Goal: Task Accomplishment & Management: Use online tool/utility

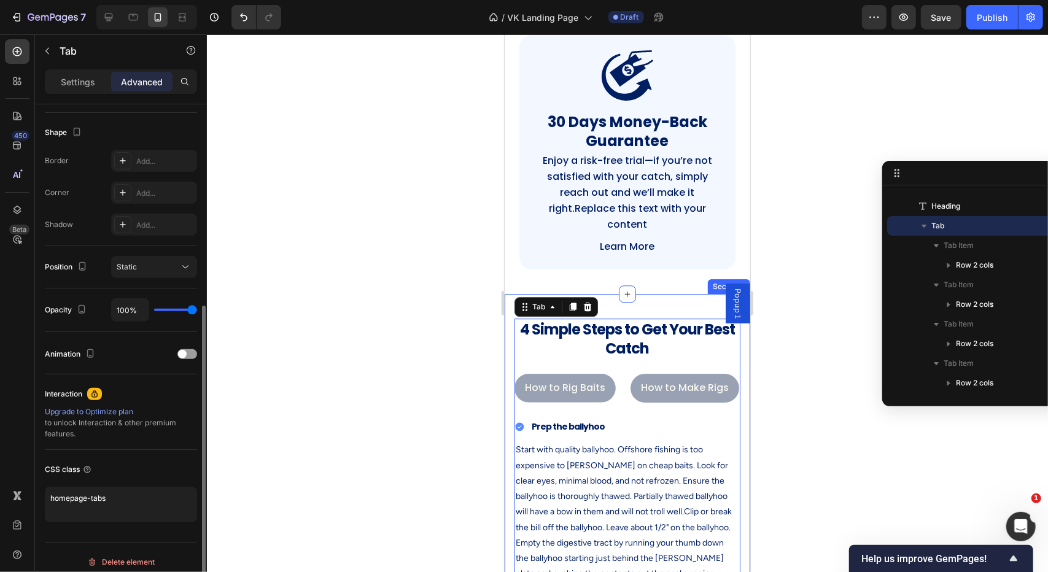
scroll to position [314, 0]
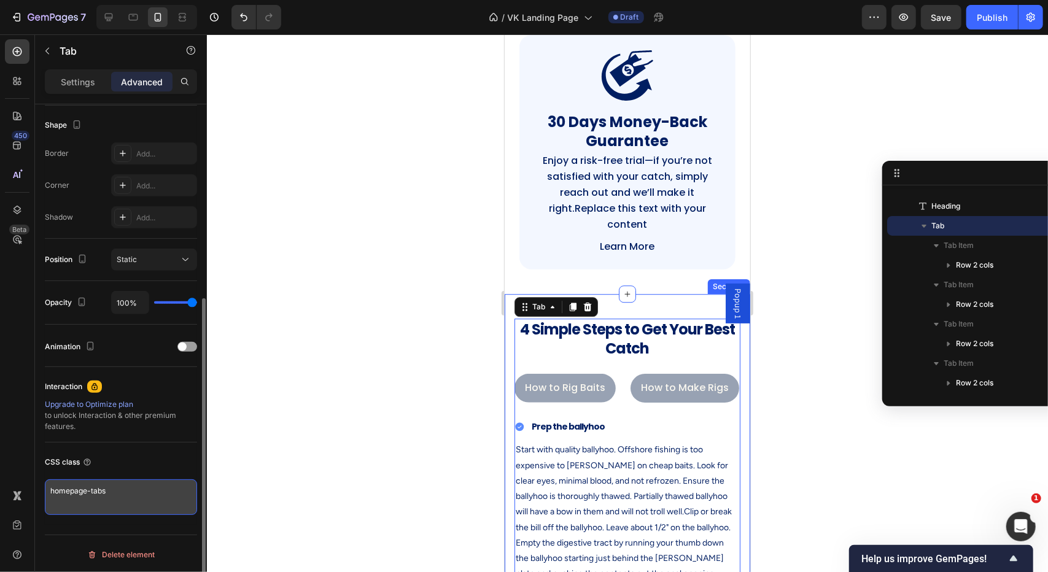
click at [120, 493] on textarea "homepage-tabs" at bounding box center [121, 498] width 152 height 36
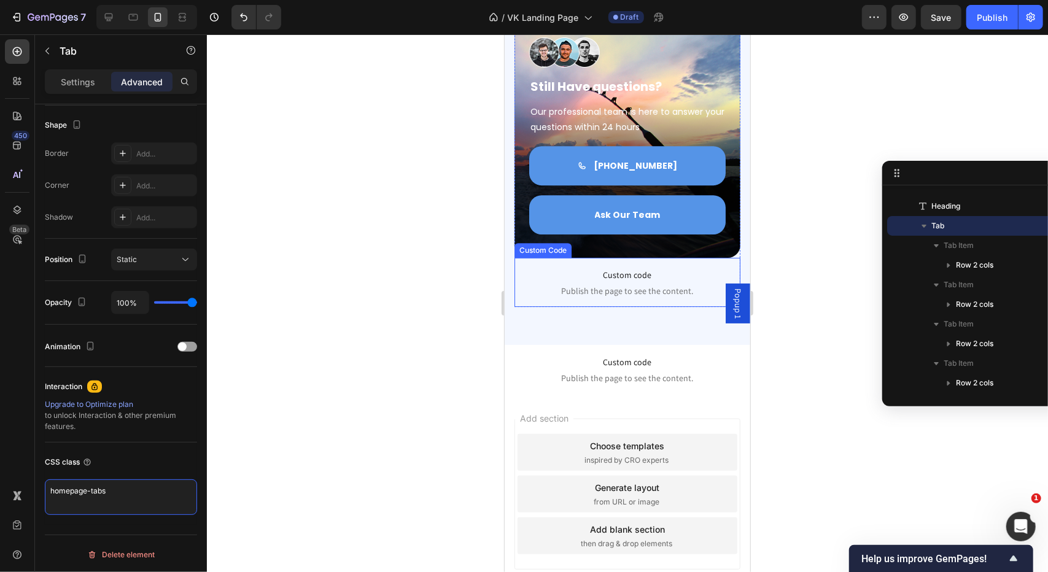
scroll to position [5762, 0]
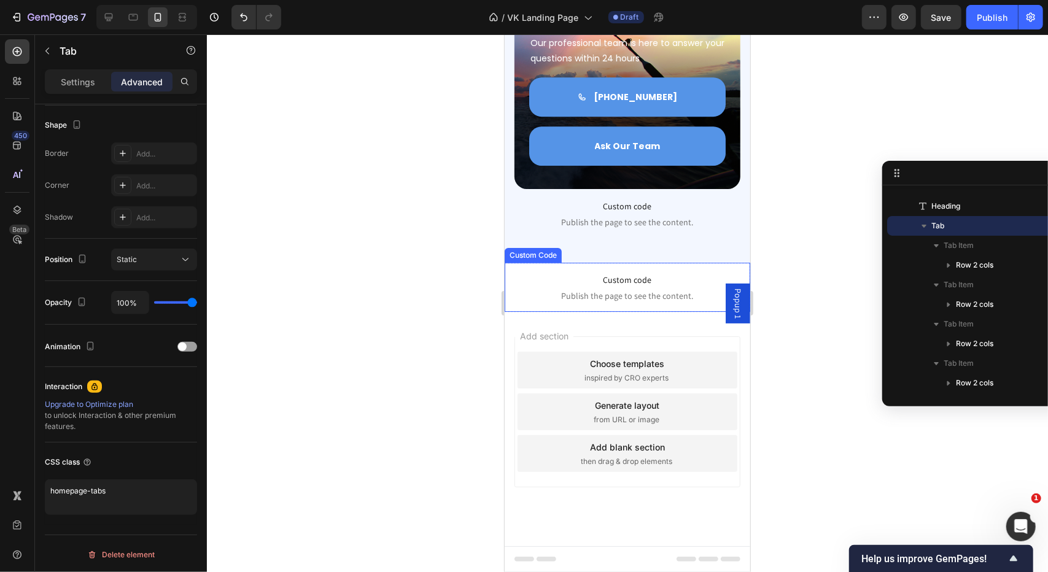
click at [636, 289] on p "Custom code Publish the page to see the content." at bounding box center [627, 286] width 246 height 49
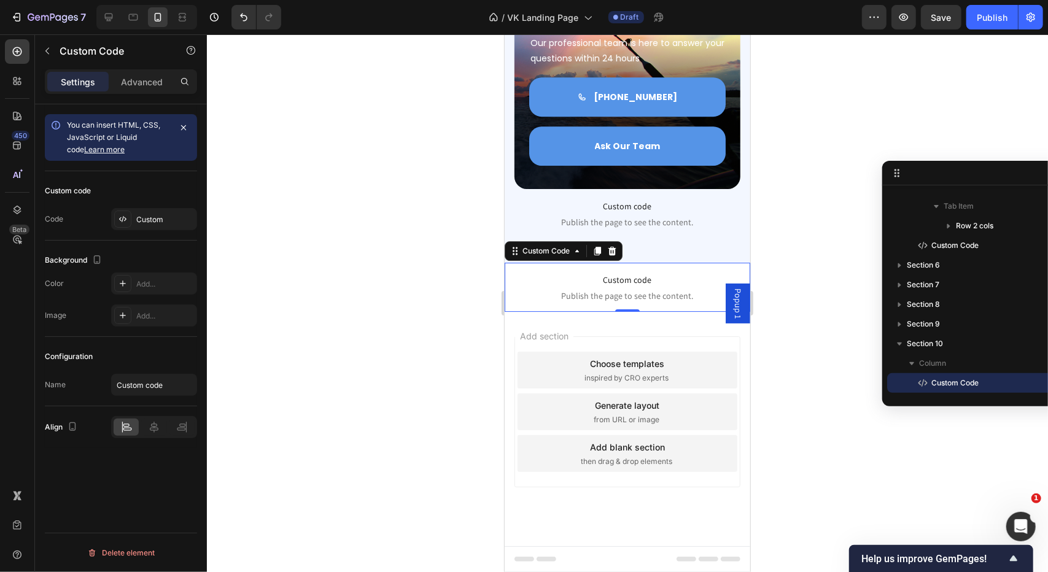
click at [636, 289] on p "Custom code Publish the page to see the content." at bounding box center [627, 286] width 246 height 49
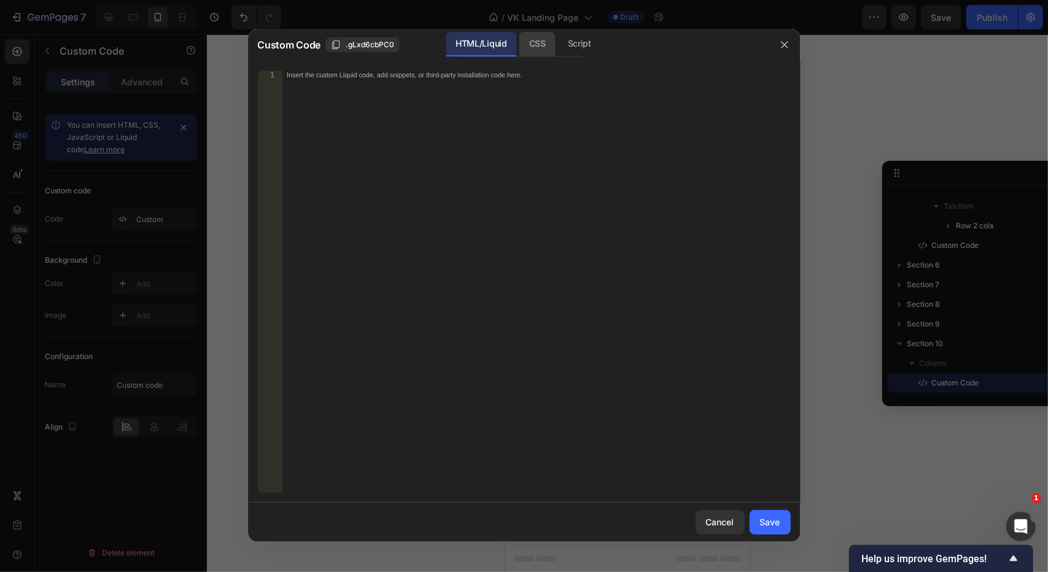
click at [537, 45] on div "CSS" at bounding box center [538, 44] width 36 height 25
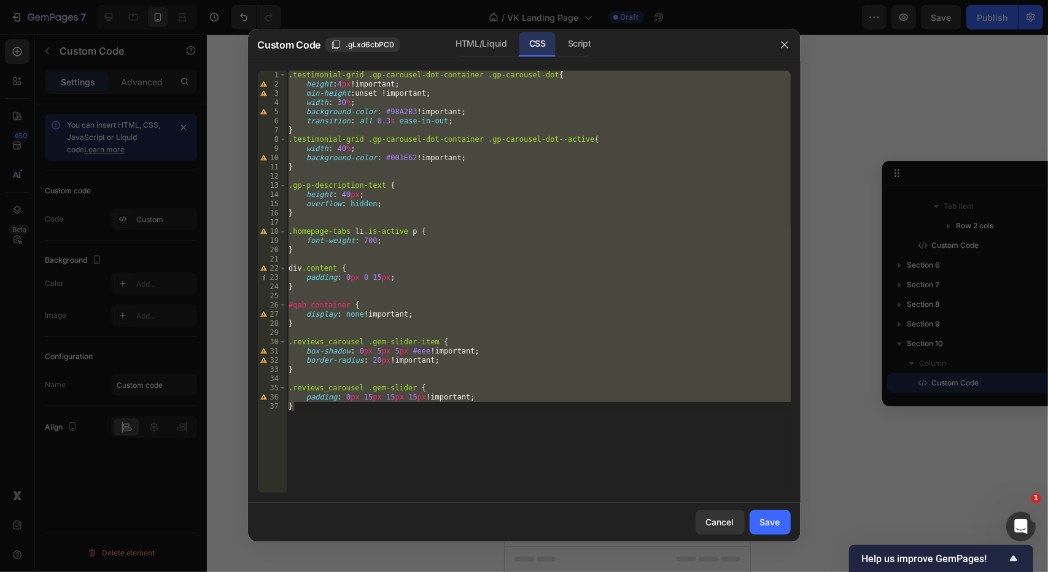
click at [387, 421] on div ".testimonial-grid .gp-carousel-dot-container .gp-carousel-dot { height : 4 px !…" at bounding box center [538, 282] width 505 height 423
type textarea "}"
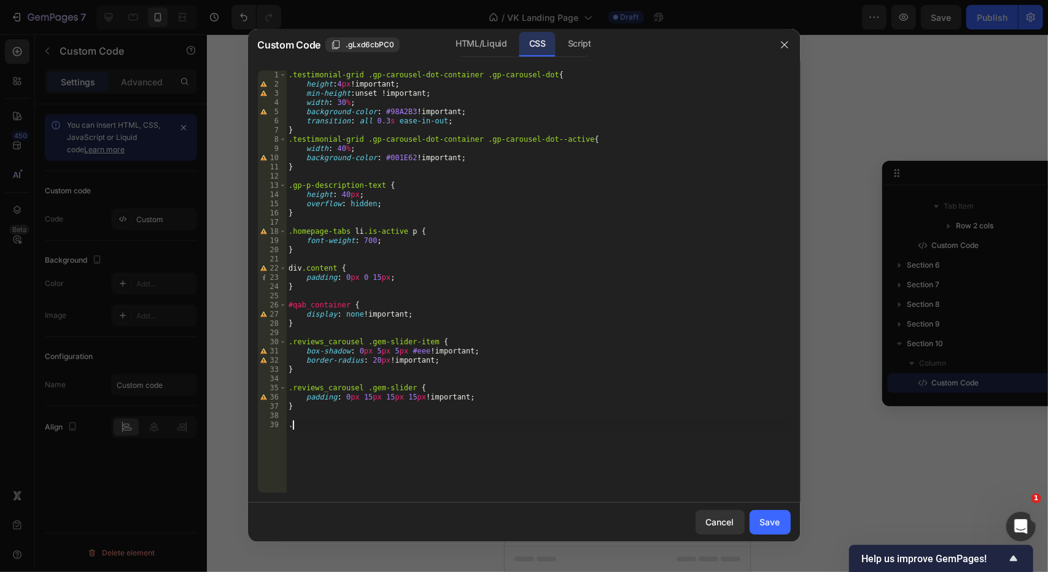
paste textarea "homepage-tabs"
type textarea ".homepage-tabs {"
click at [350, 424] on div ".testimonial-grid .gp-carousel-dot-container .gp-carousel-dot { height : 4 px !…" at bounding box center [538, 291] width 505 height 441
paste textarea "gp-tab-header-list"
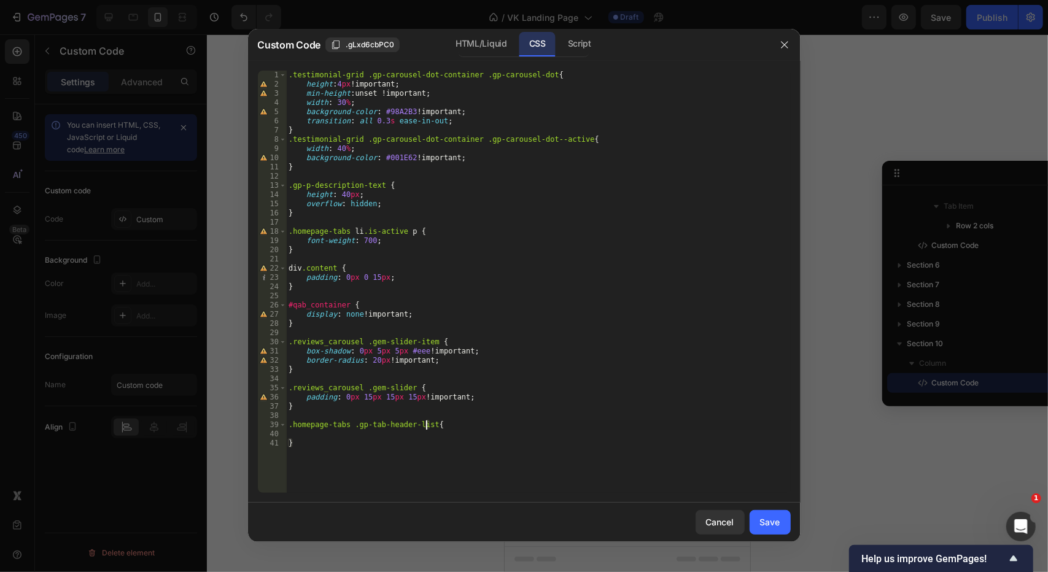
scroll to position [0, 11]
click at [343, 441] on div ".testimonial-grid .gp-carousel-dot-container .gp-carousel-dot { height : 4 px !…" at bounding box center [538, 291] width 505 height 441
type textarea "}"
click at [341, 434] on div ".testimonial-grid .gp-carousel-dot-container .gp-carousel-dot { height : 4 px !…" at bounding box center [538, 291] width 505 height 441
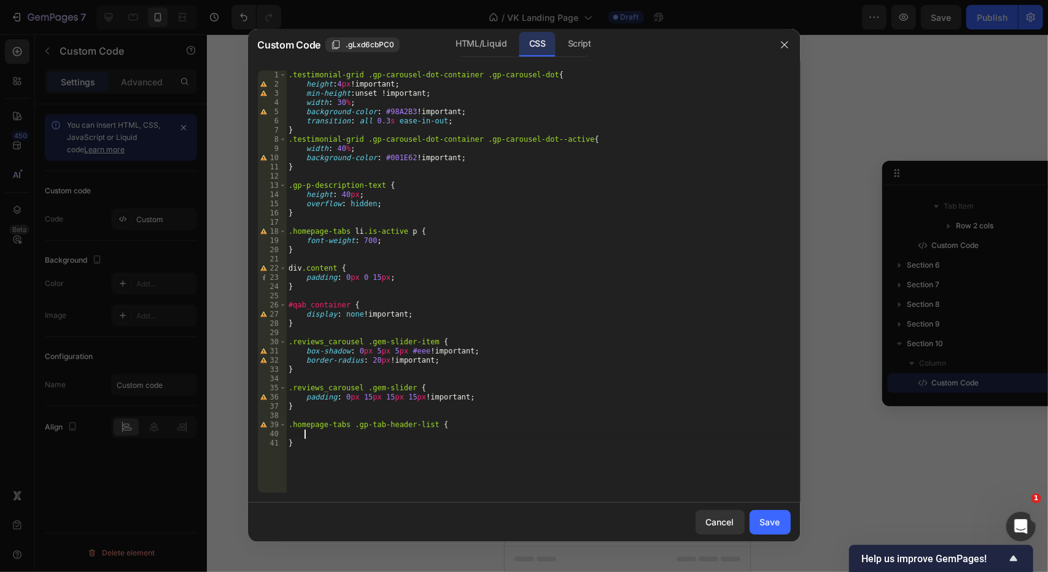
paste textarea "justify-content: center !important;"
click at [340, 445] on div ".testimonial-grid .gp-carousel-dot-container .gp-carousel-dot { height : 4 px !…" at bounding box center [538, 291] width 505 height 441
type textarea "gap: 10px !important;"
click at [767, 513] on button "Save" at bounding box center [770, 522] width 41 height 25
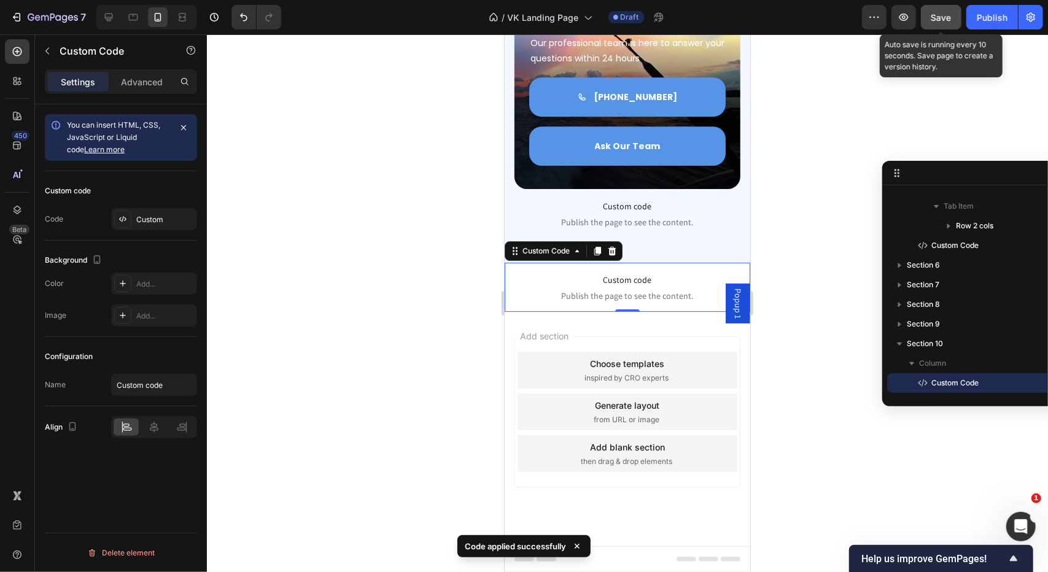
click at [937, 17] on span "Save" at bounding box center [942, 17] width 20 height 10
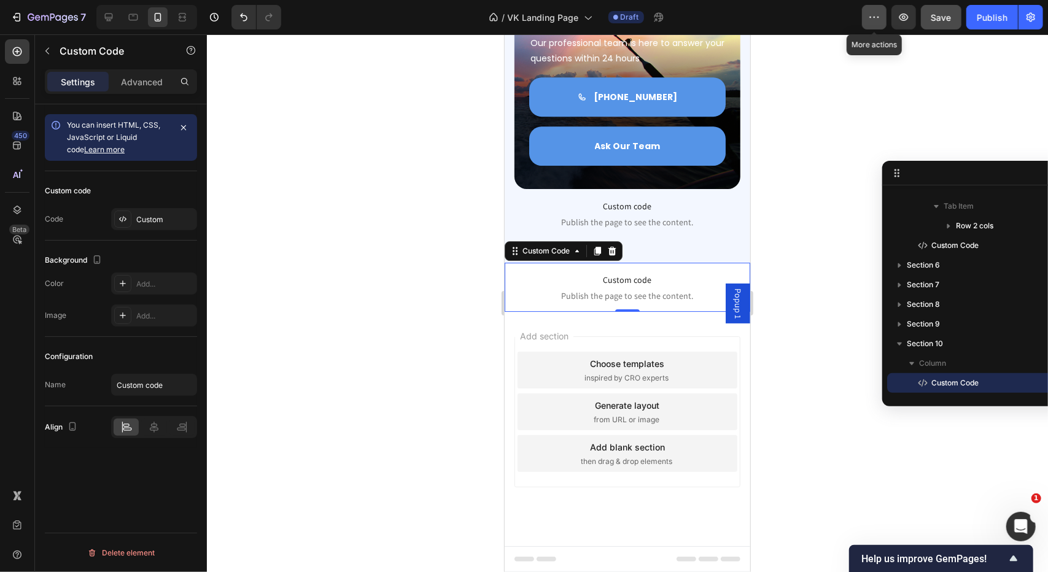
click at [883, 25] on button "button" at bounding box center [874, 17] width 25 height 25
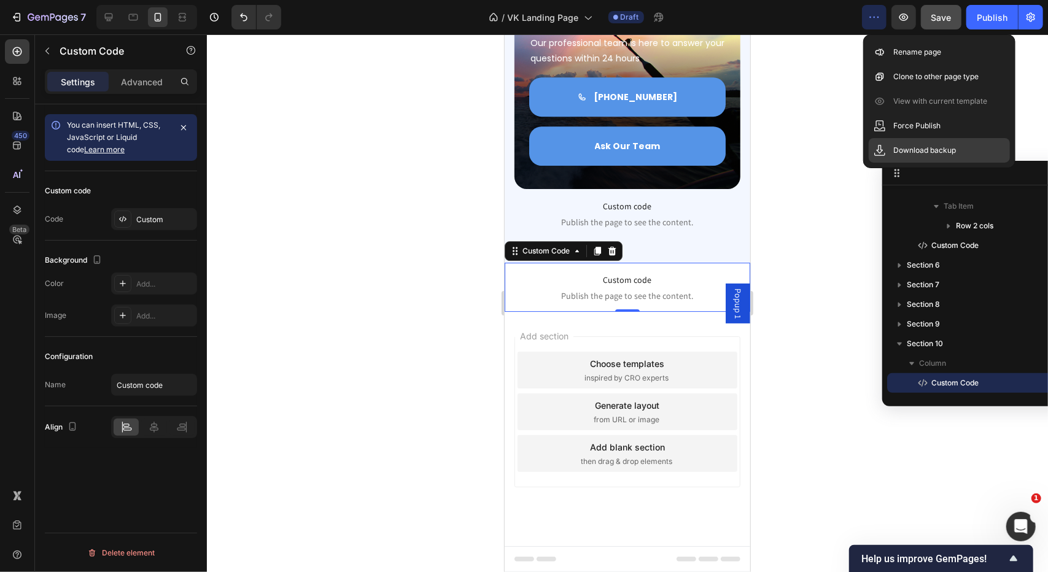
click at [909, 146] on p "Download backup" at bounding box center [925, 150] width 63 height 12
